Goal: Check status: Check status

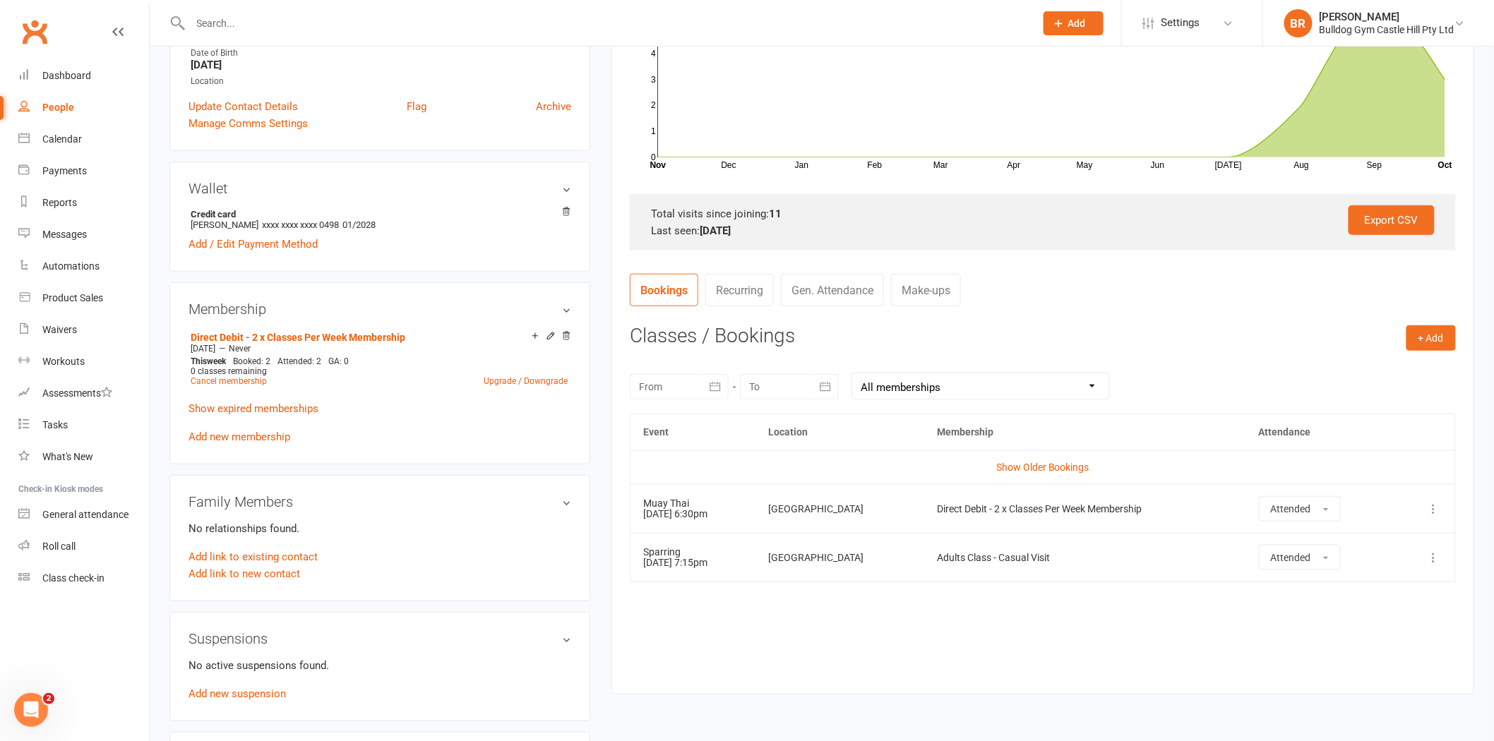
scroll to position [235, 0]
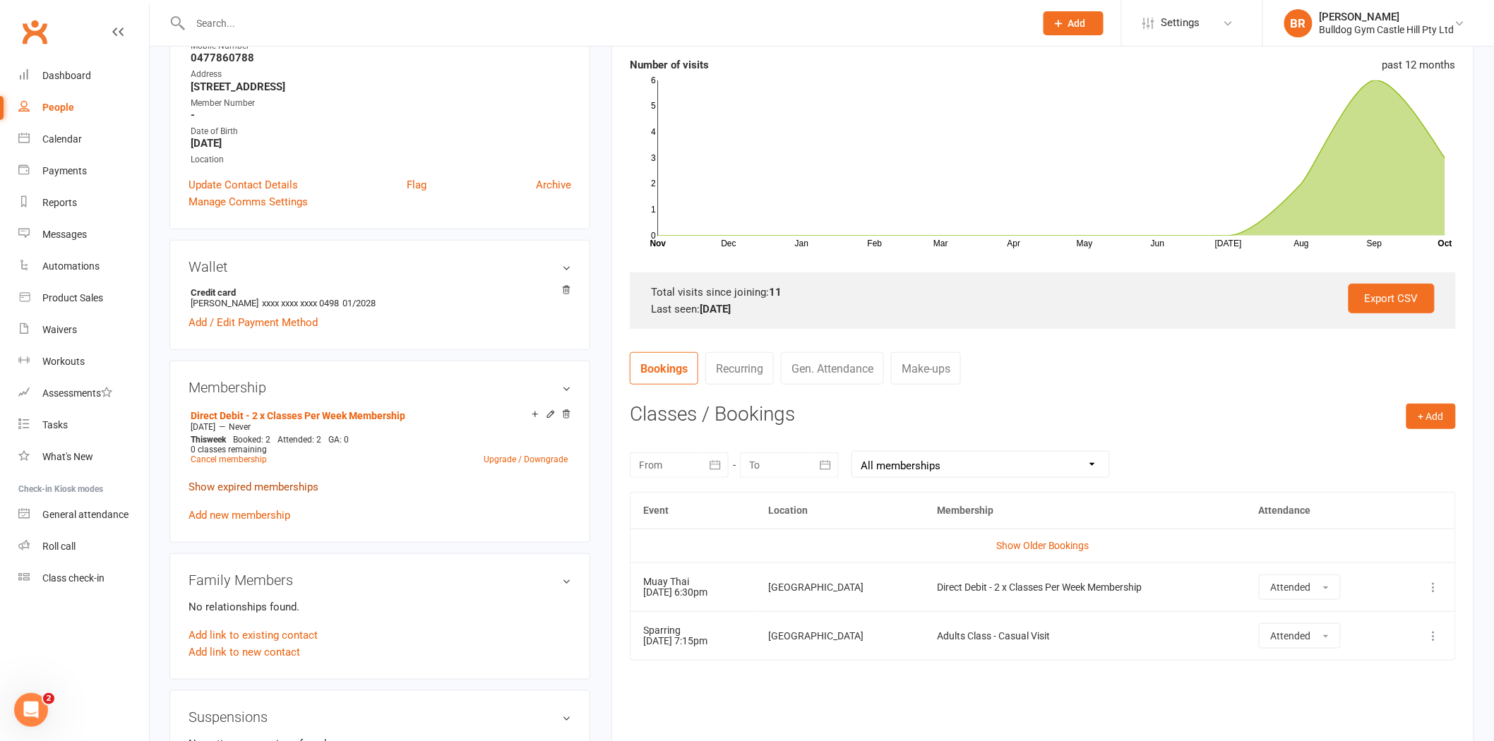
click at [241, 484] on link "Show expired memberships" at bounding box center [253, 487] width 130 height 13
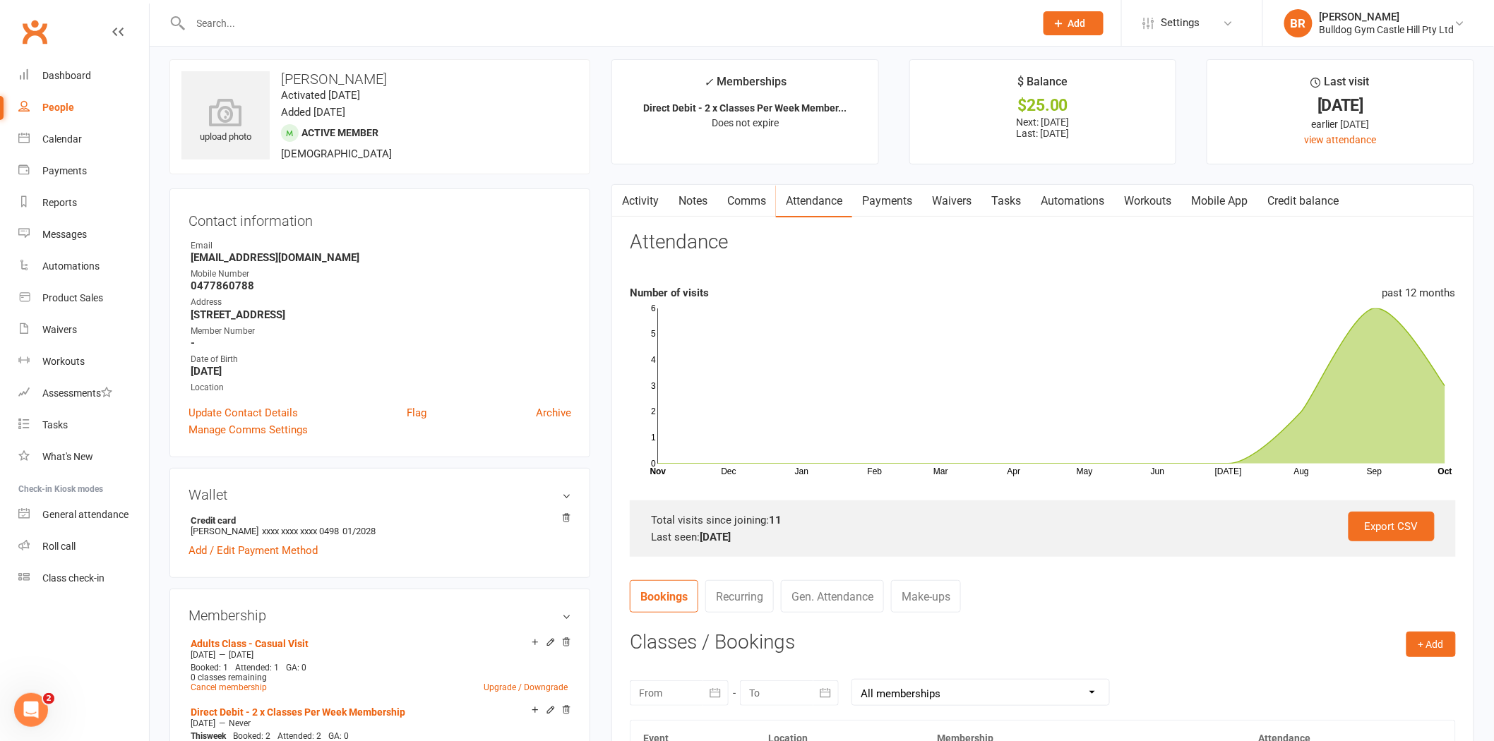
scroll to position [0, 0]
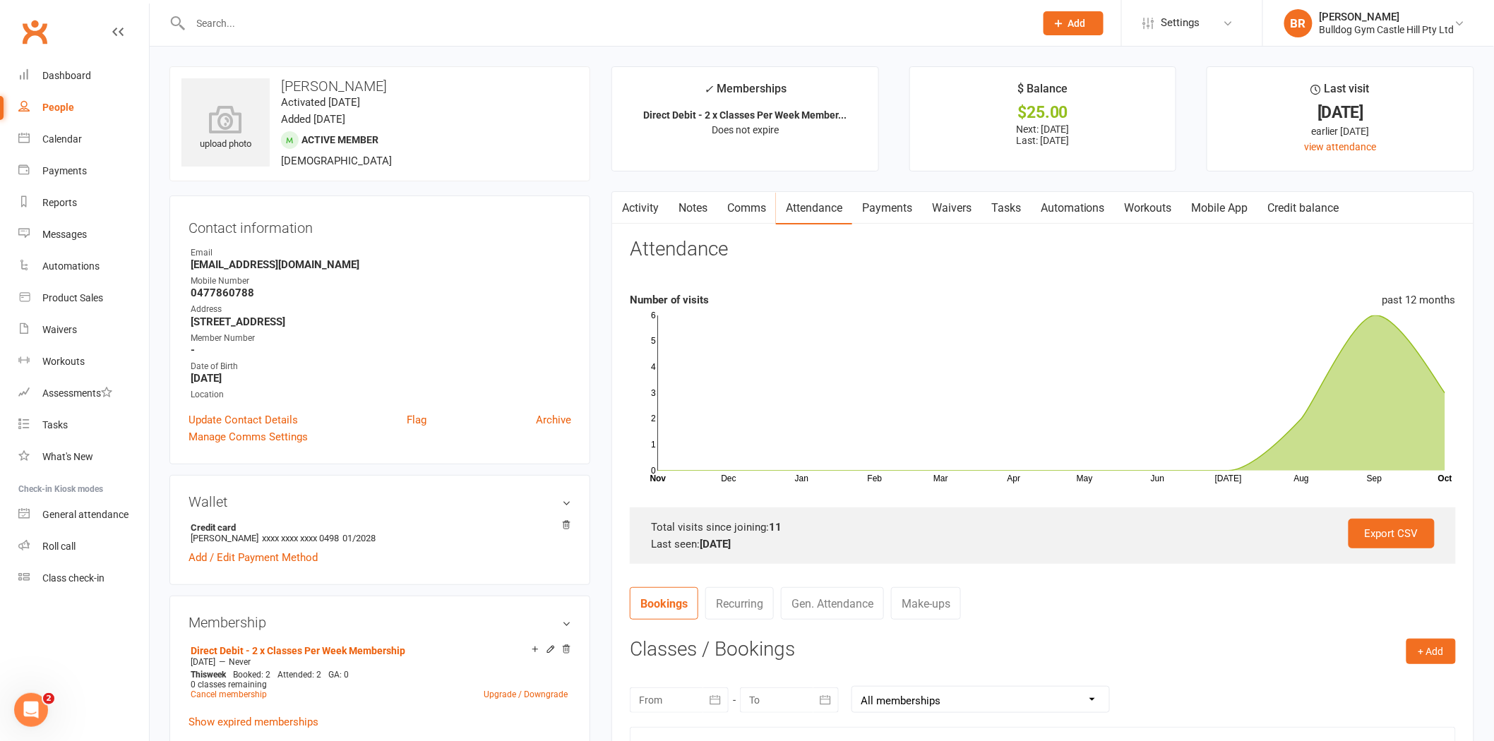
click at [883, 210] on link "Payments" at bounding box center [887, 208] width 70 height 32
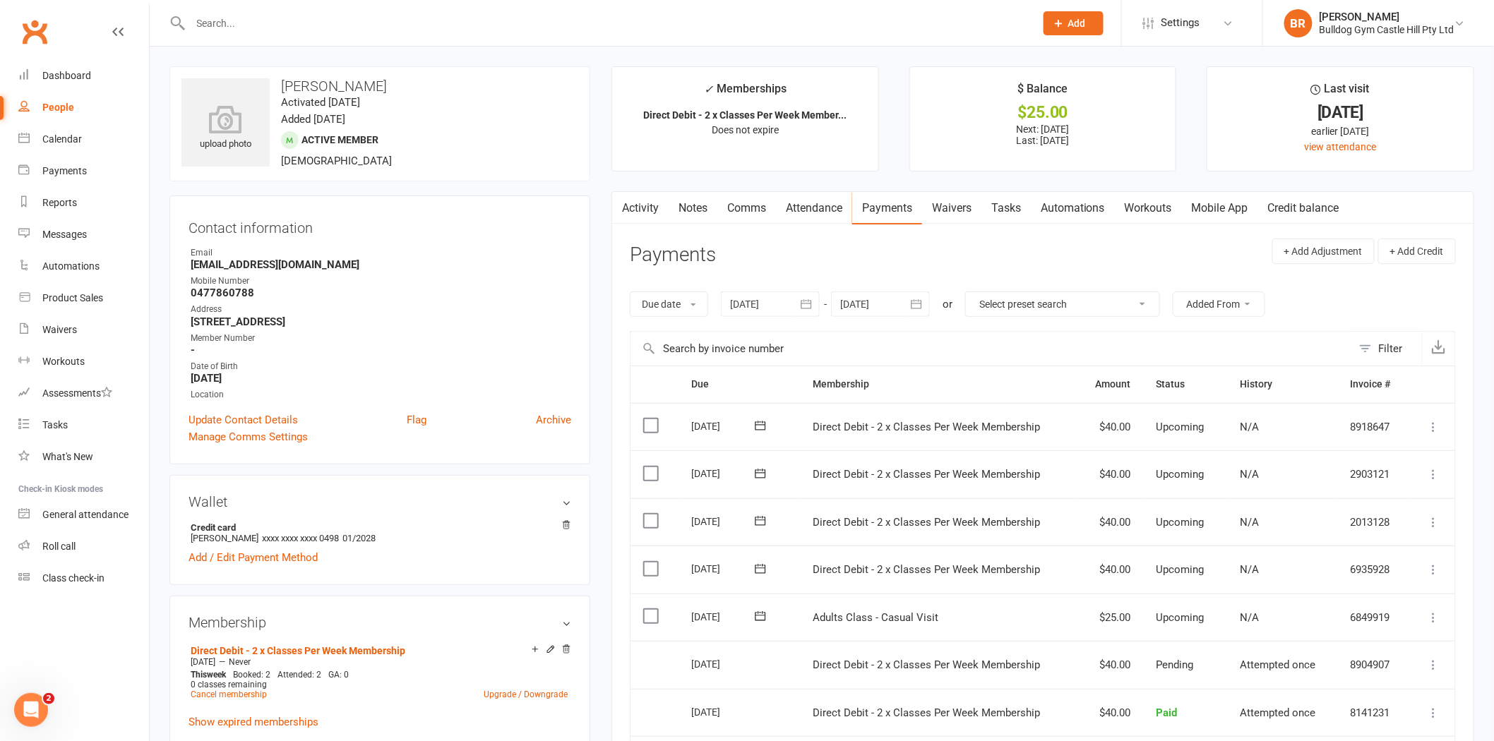
click at [814, 205] on link "Attendance" at bounding box center [814, 208] width 76 height 32
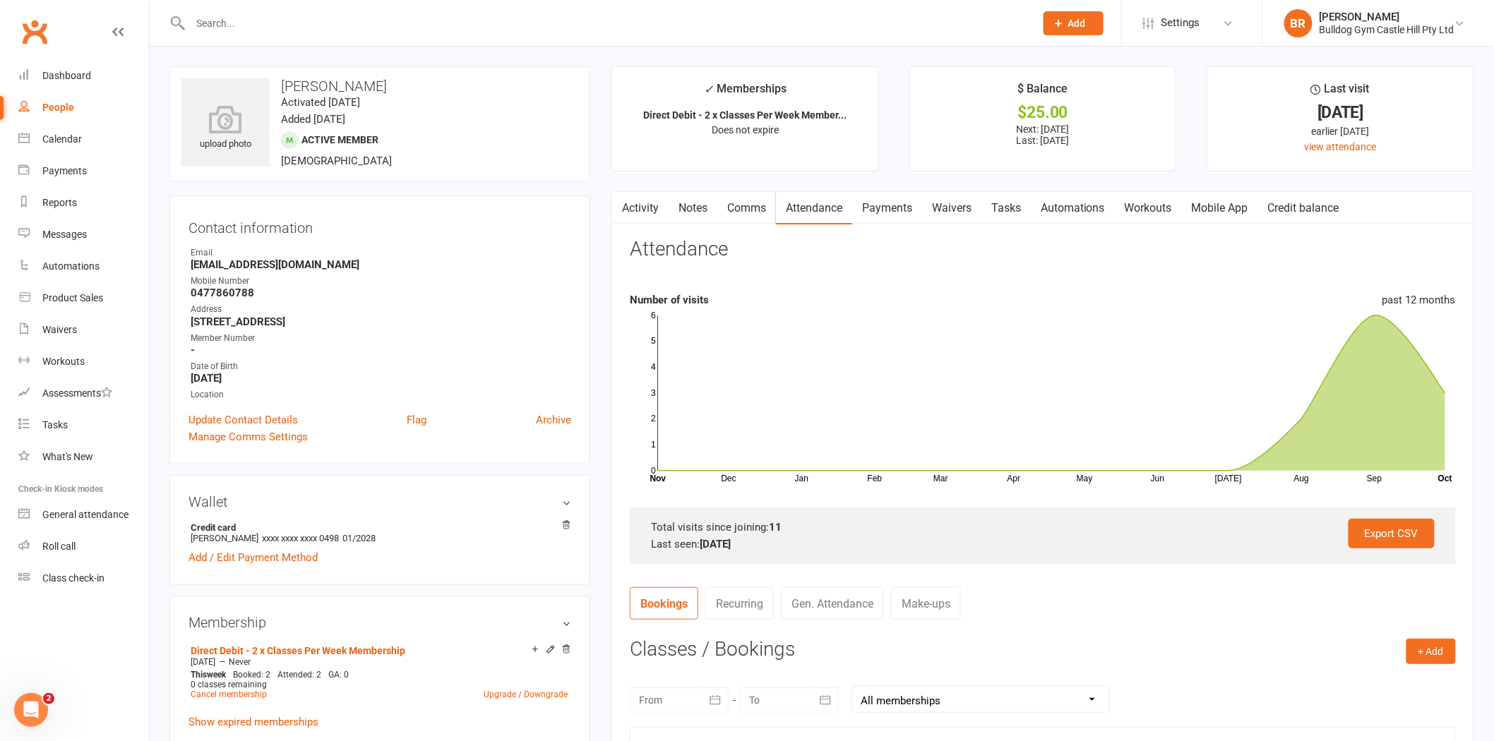
click at [637, 206] on link "Activity" at bounding box center [640, 208] width 56 height 32
